Goal: Check status: Check status

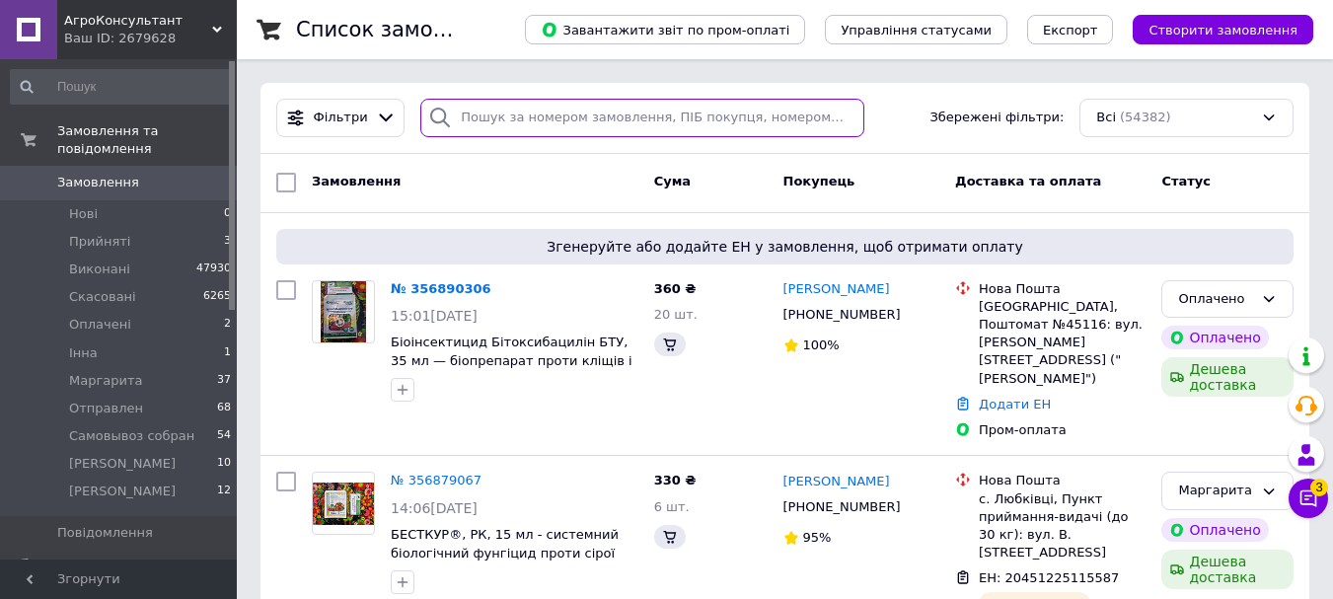
click at [537, 113] on input "search" at bounding box center [641, 118] width 443 height 38
paste input "356853544"
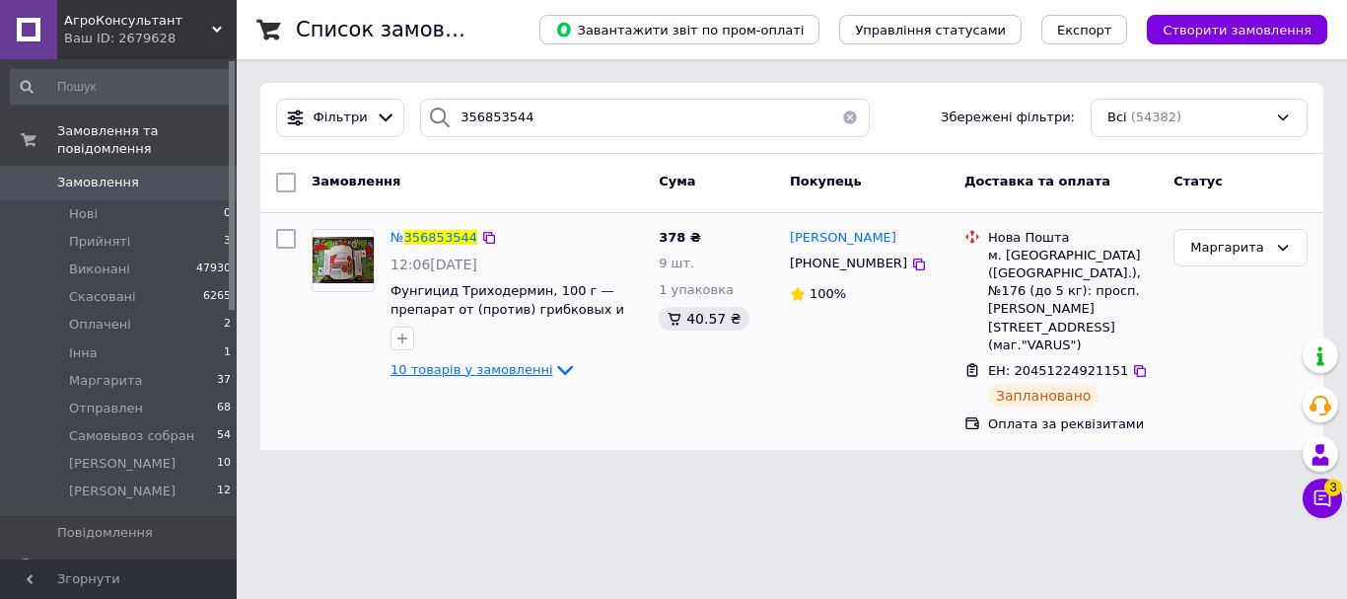
click at [553, 367] on icon at bounding box center [565, 370] width 24 height 24
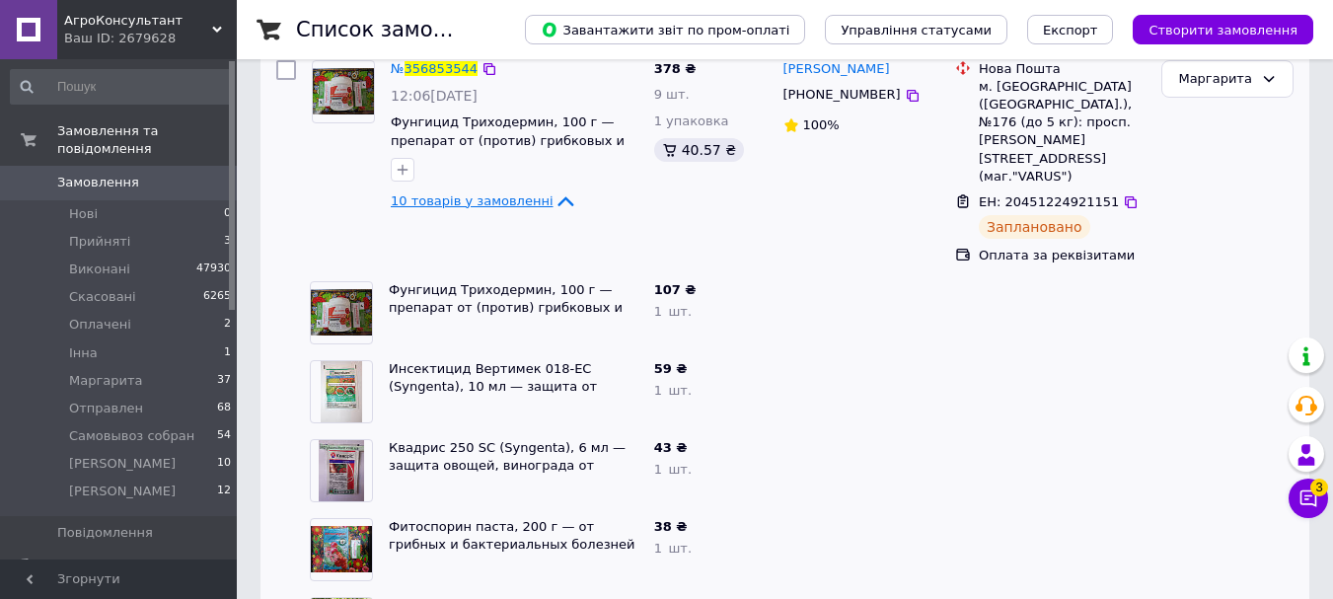
scroll to position [36, 0]
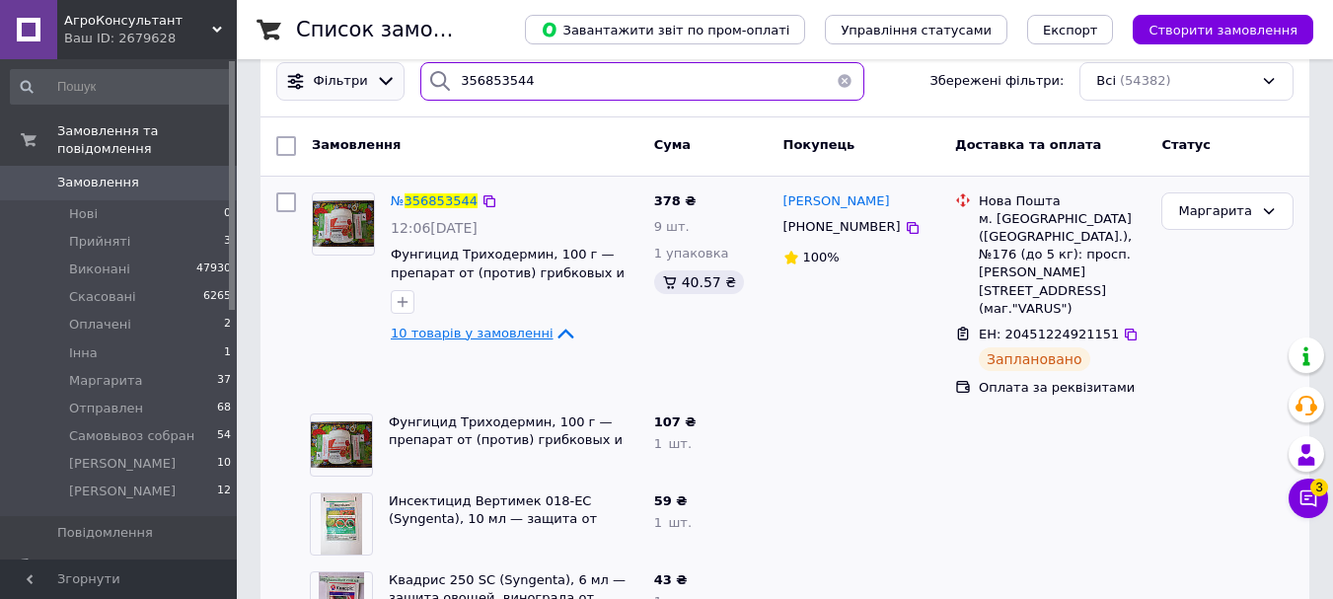
drag, startPoint x: 541, startPoint y: 83, endPoint x: 374, endPoint y: 77, distance: 166.8
click at [374, 77] on div "Фільтри 356853544 Збережені фільтри: Всі (54382)" at bounding box center [784, 81] width 1033 height 38
drag, startPoint x: 539, startPoint y: 82, endPoint x: 323, endPoint y: 63, distance: 216.8
click at [262, 59] on div "Фільтри 356853544 Збережені фільтри: Всі (54382)" at bounding box center [784, 81] width 1048 height 71
paste input "20451224896331"
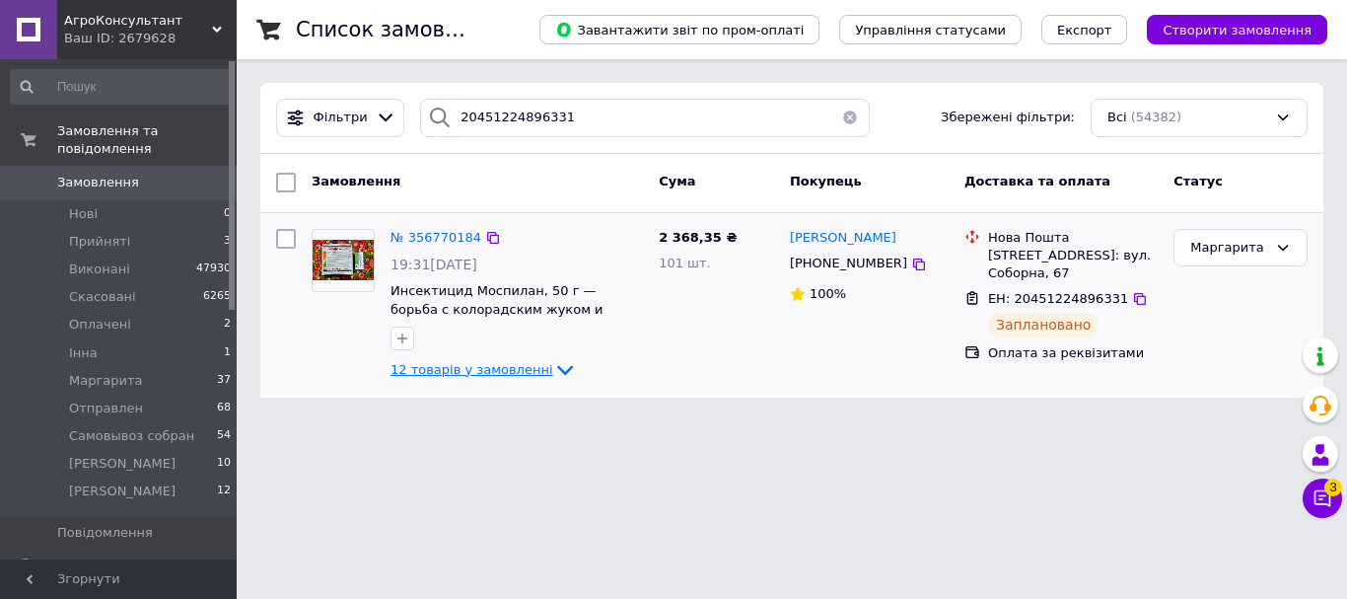
click at [553, 368] on icon at bounding box center [565, 370] width 24 height 24
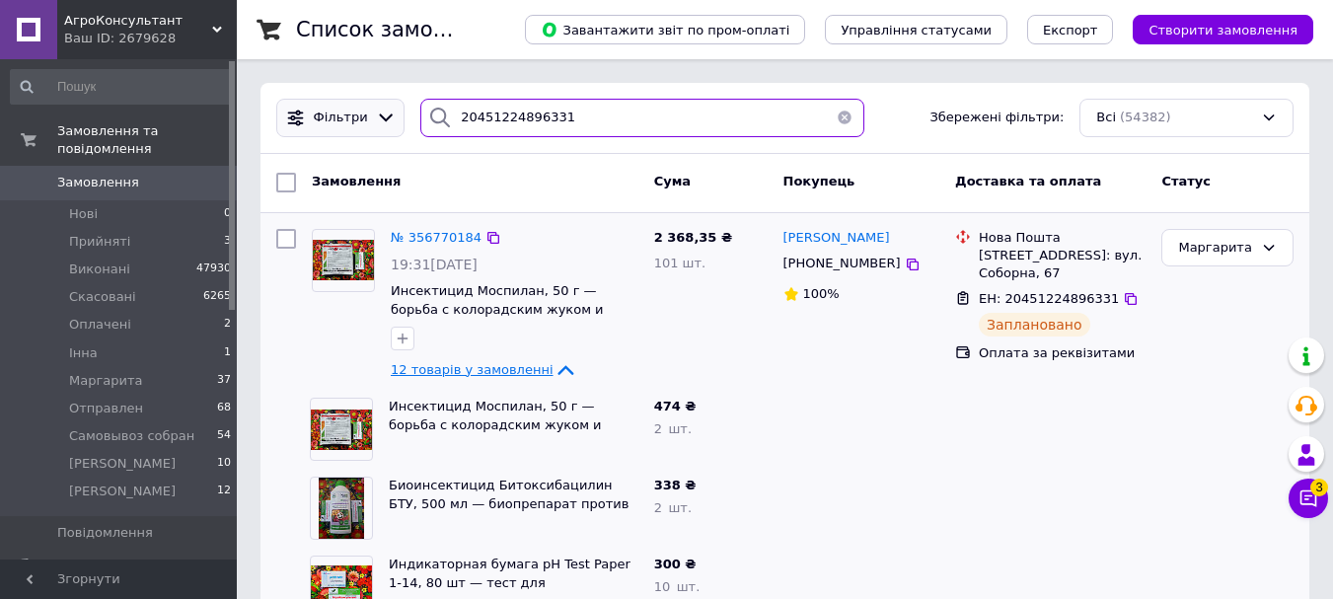
drag, startPoint x: 556, startPoint y: 109, endPoint x: 343, endPoint y: 104, distance: 213.1
click at [327, 105] on div "Фільтри 20451224896331 Збережені фільтри: Всі (54382)" at bounding box center [784, 118] width 1033 height 38
paste input "356857253"
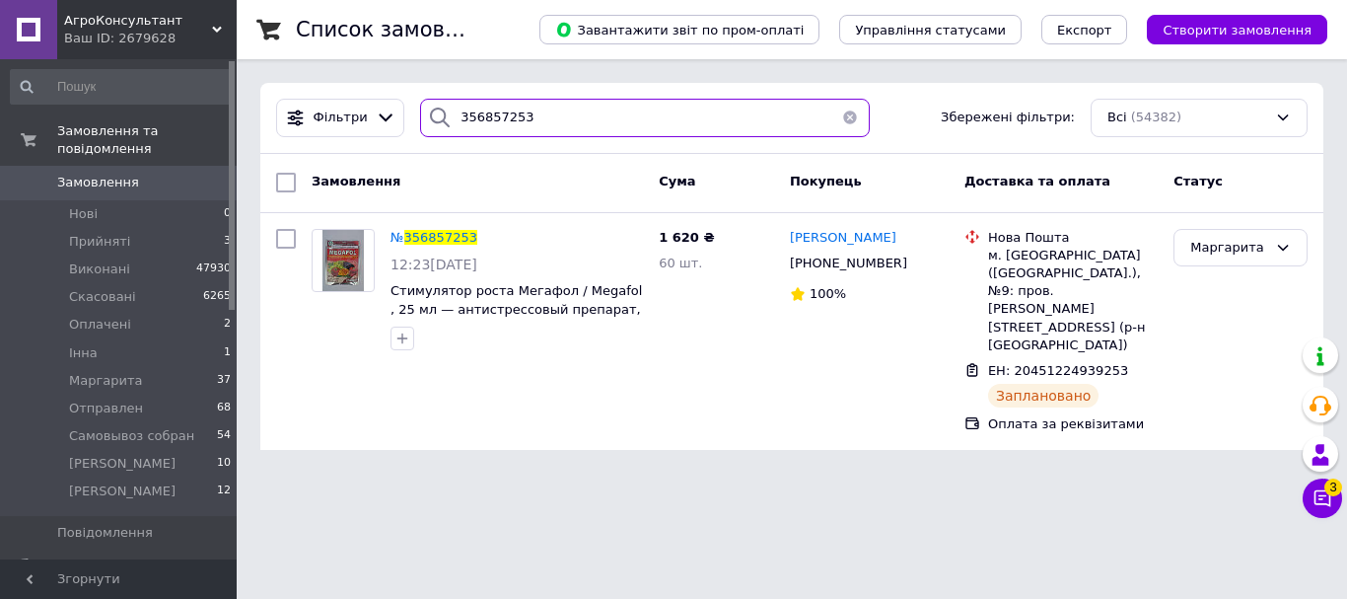
drag, startPoint x: 540, startPoint y: 122, endPoint x: 104, endPoint y: 100, distance: 436.6
click at [129, 96] on div "АгроКонсультант Ваш ID: 2679628 Сайт АгроКонсультант Кабінет покупця Перевірити…" at bounding box center [673, 236] width 1347 height 473
paste input "783316"
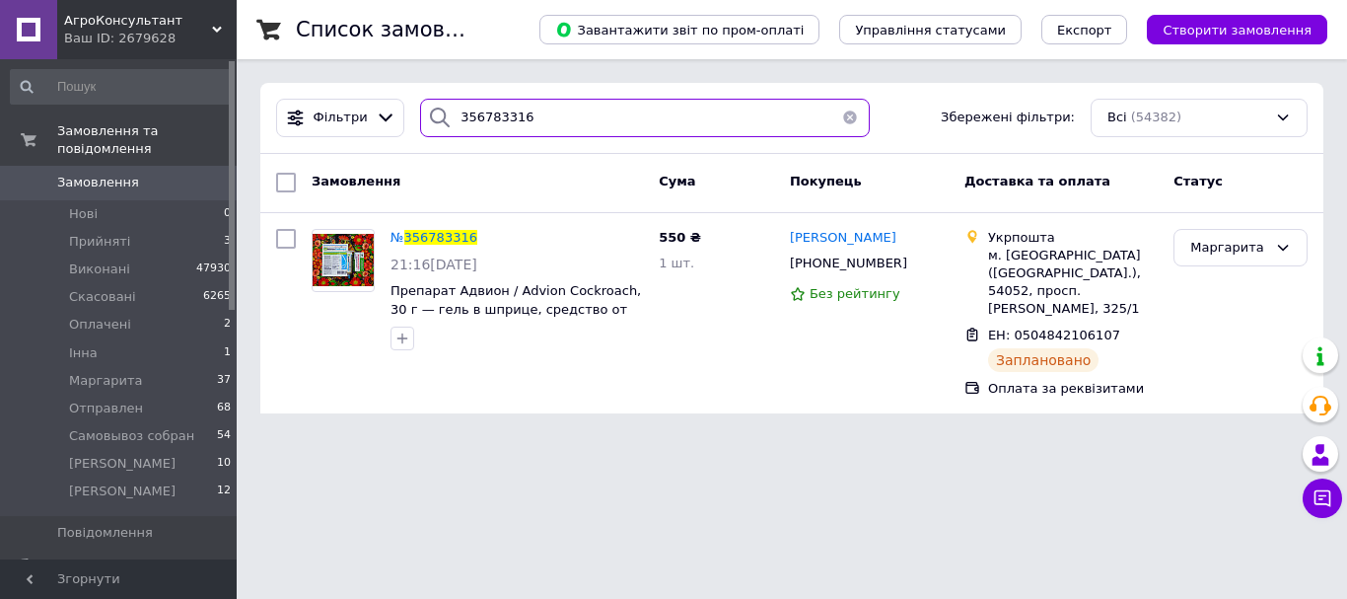
type input "356783316"
